Goal: Transaction & Acquisition: Obtain resource

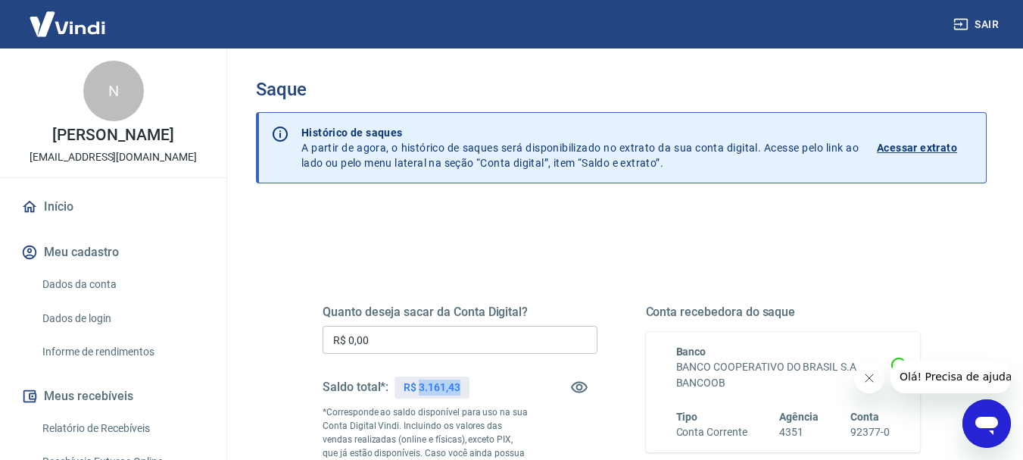
drag, startPoint x: 418, startPoint y: 391, endPoint x: 502, endPoint y: 391, distance: 84.1
click at [502, 391] on div "Saldo total*: R$ 3.161,43" at bounding box center [460, 387] width 275 height 36
copy p "3.161,43"
click at [411, 343] on input "R$ 0,00" at bounding box center [460, 340] width 275 height 28
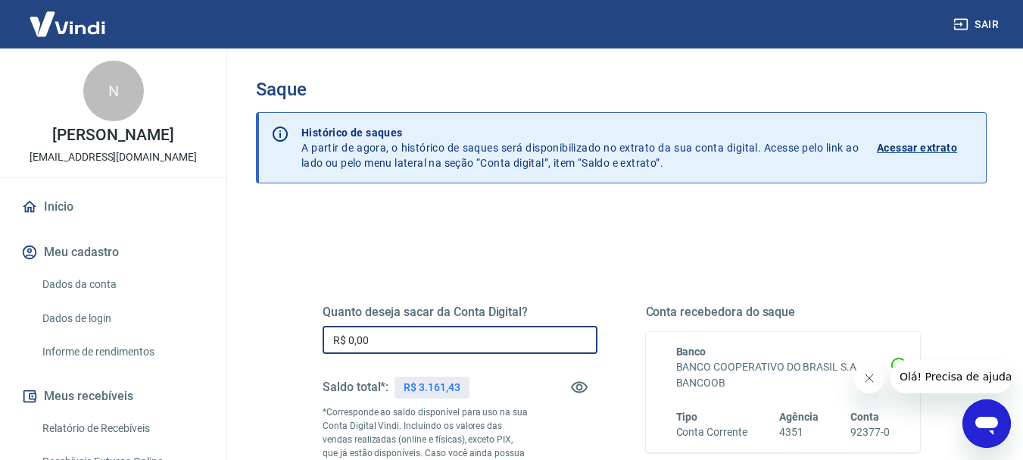
click at [411, 343] on input "R$ 0,00" at bounding box center [460, 340] width 275 height 28
paste input "3.161,43"
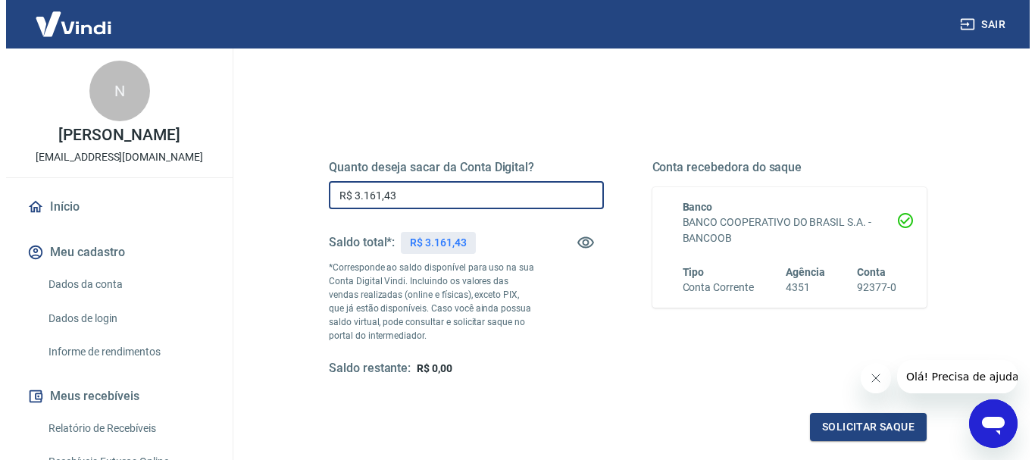
scroll to position [303, 0]
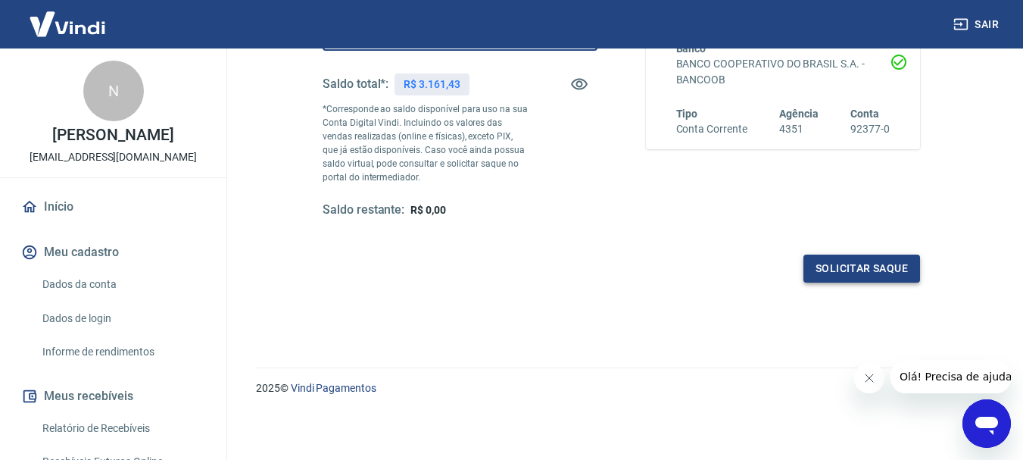
type input "R$ 3.161,43"
click at [842, 260] on button "Solicitar saque" at bounding box center [862, 268] width 117 height 28
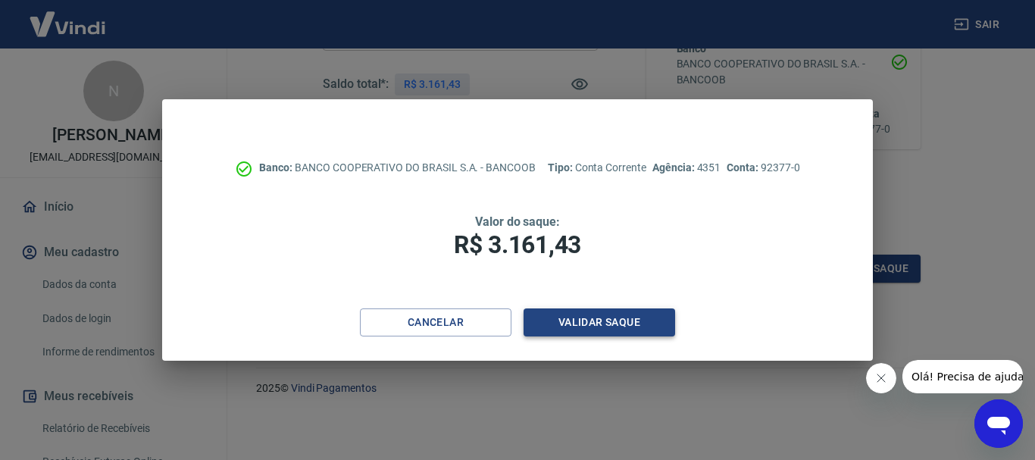
click at [600, 327] on button "Validar saque" at bounding box center [598, 322] width 151 height 28
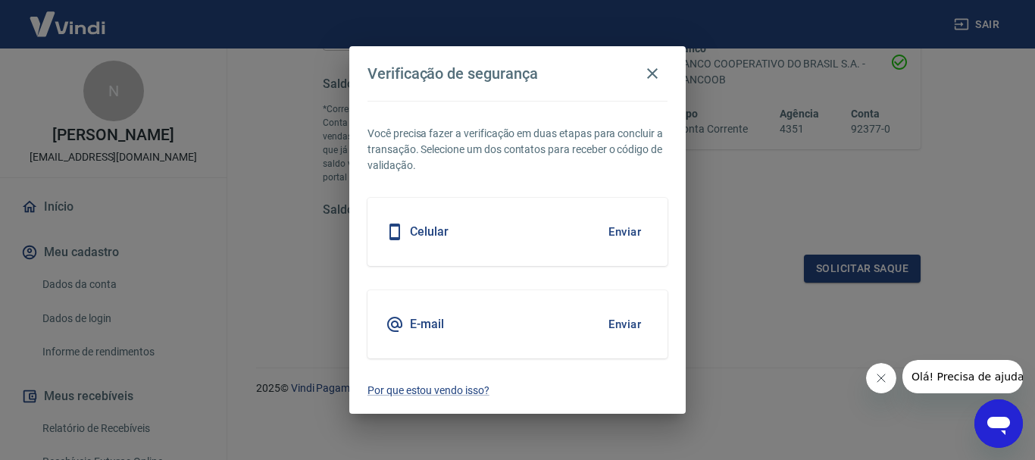
click at [626, 325] on button "Enviar" at bounding box center [624, 324] width 49 height 32
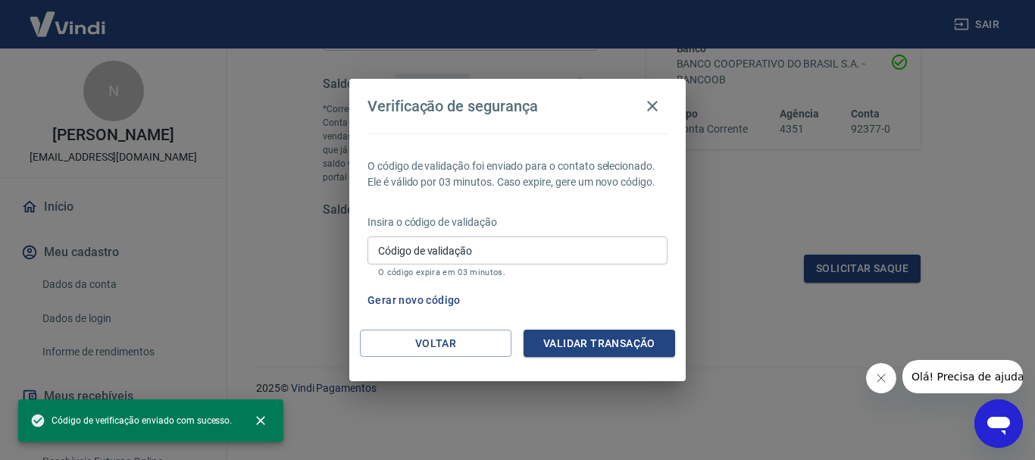
click at [490, 251] on input "Código de validação" at bounding box center [517, 250] width 300 height 28
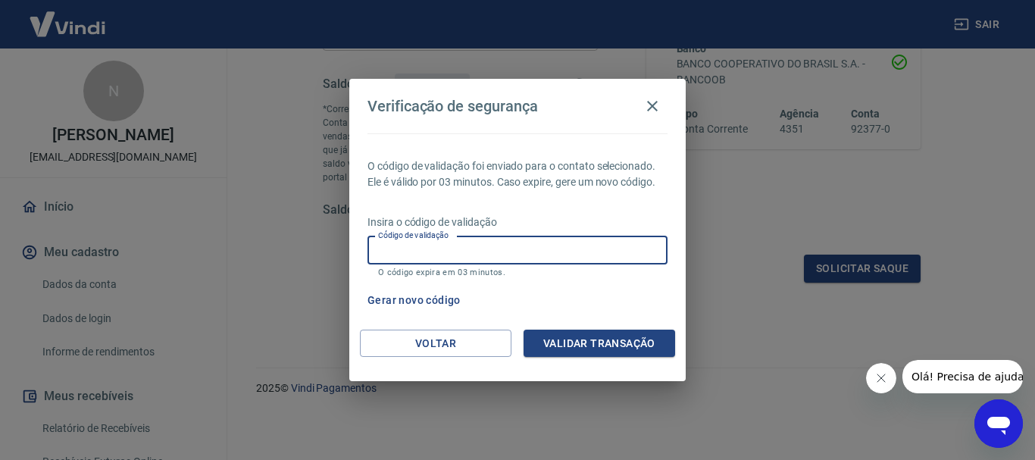
paste input "215803"
type input "215803"
click at [600, 340] on button "Validar transação" at bounding box center [598, 343] width 151 height 28
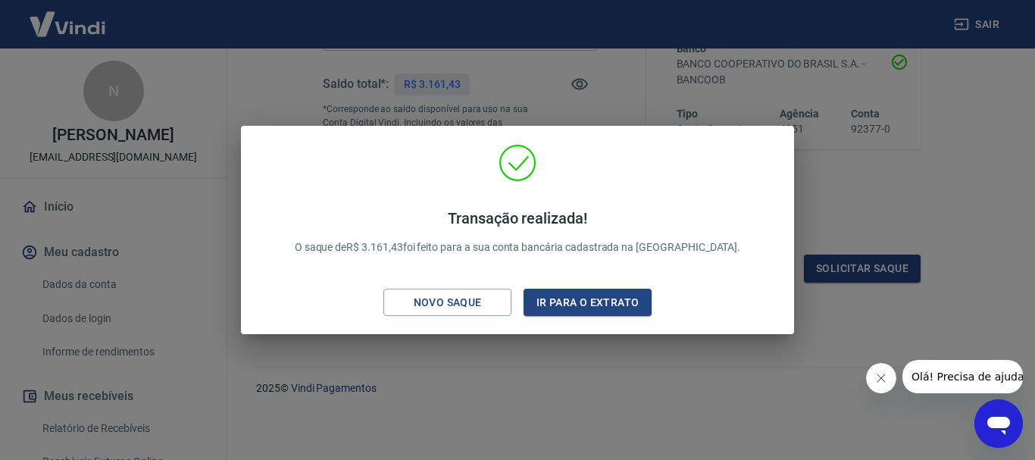
click at [963, 130] on div "Transação realizada! O saque de R$ 3.161,43 foi feito para a sua conta bancária…" at bounding box center [517, 230] width 1035 height 460
